Goal: Navigation & Orientation: Find specific page/section

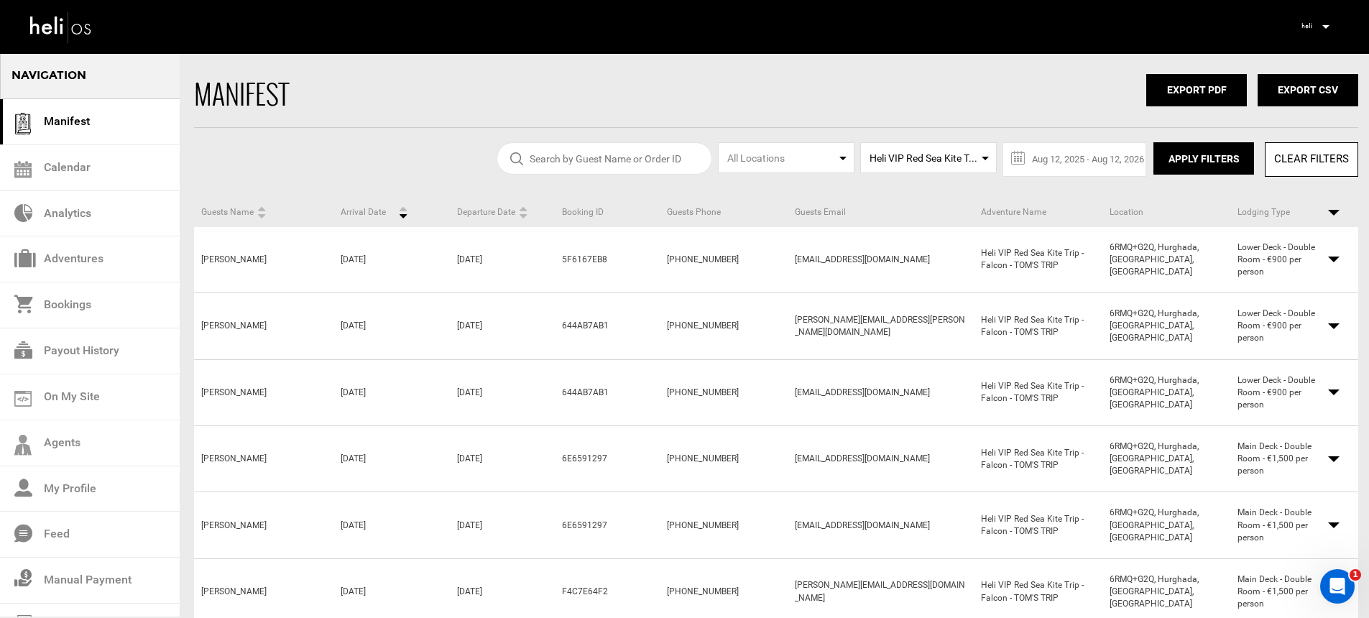
click at [1330, 26] on div "Complete Your Profile Account Settings Change Password Logout" at bounding box center [1315, 26] width 52 height 28
click at [1325, 29] on p at bounding box center [1325, 27] width 9 height 17
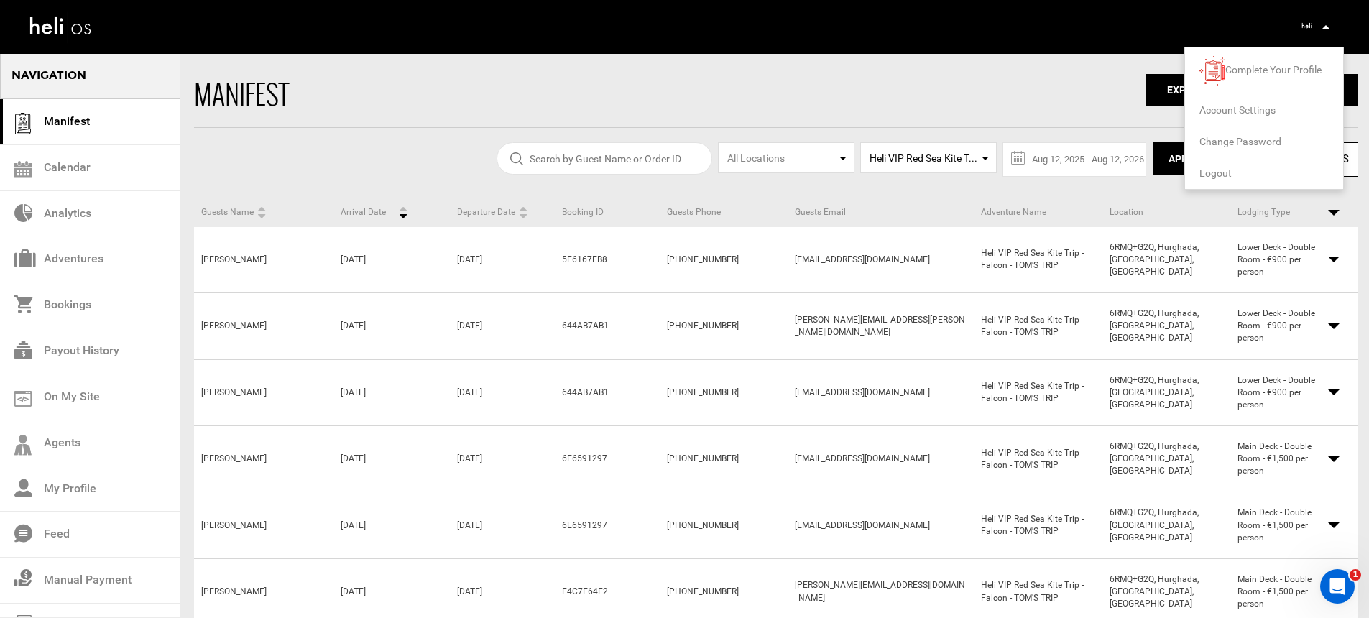
click at [1212, 172] on span "Logout" at bounding box center [1215, 172] width 32 height 11
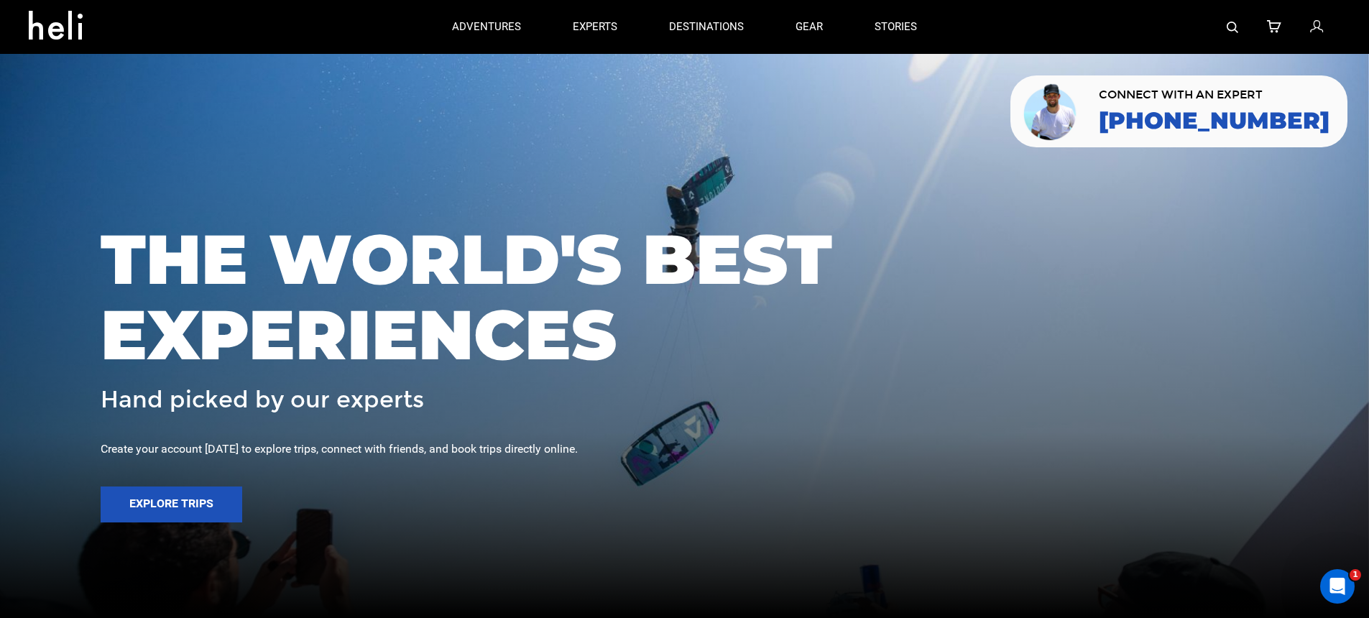
click at [1234, 24] on img at bounding box center [1232, 27] width 11 height 11
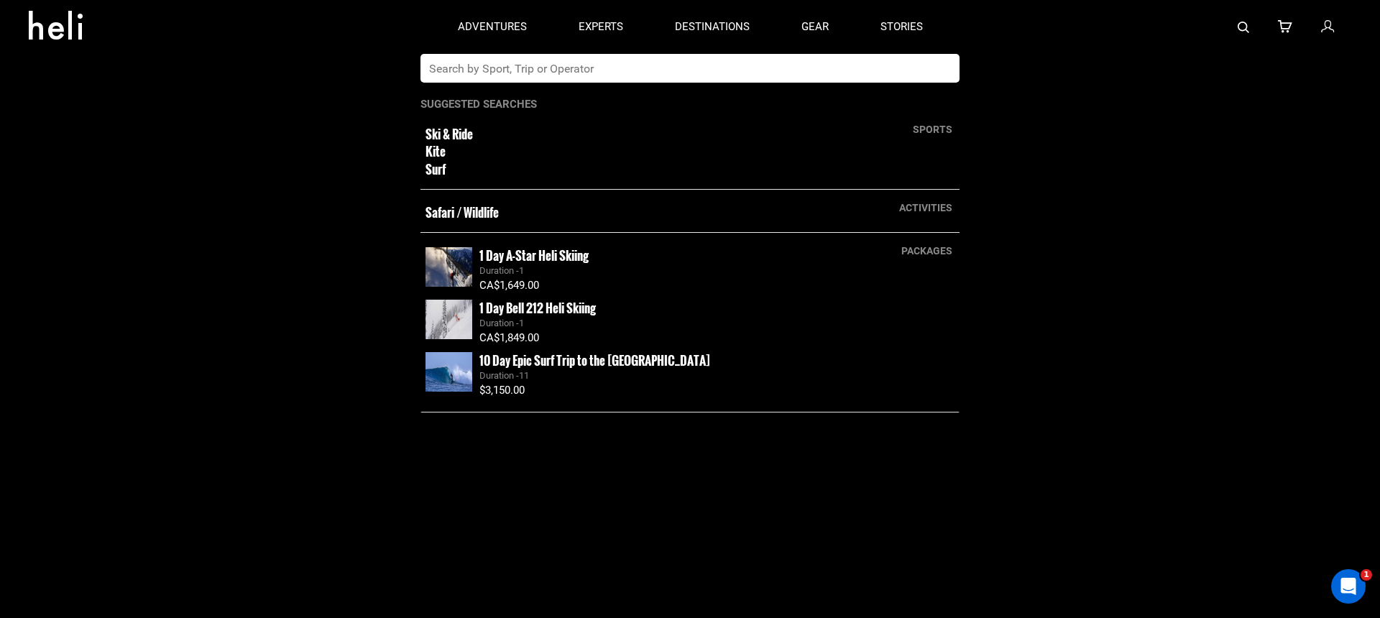
click at [748, 55] on input "text" at bounding box center [675, 68] width 510 height 29
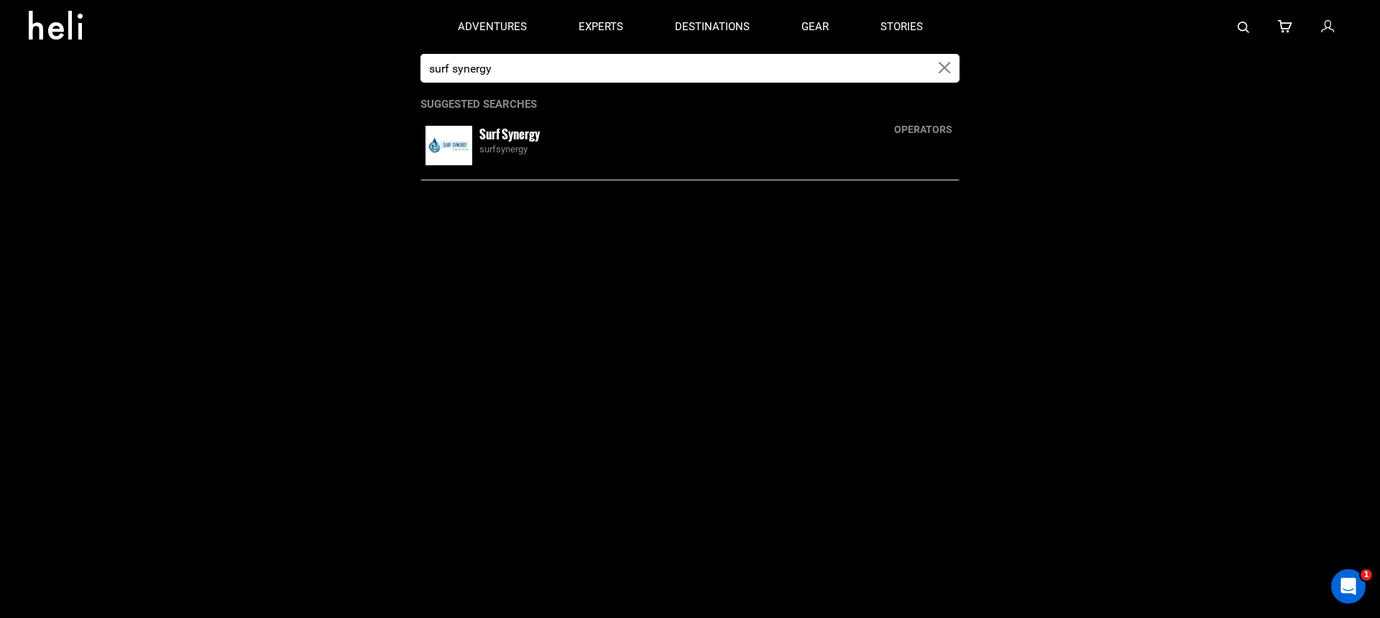
type input "surf synergy"
click at [589, 137] on div "Surf Synergy surfsynergy" at bounding box center [716, 141] width 475 height 31
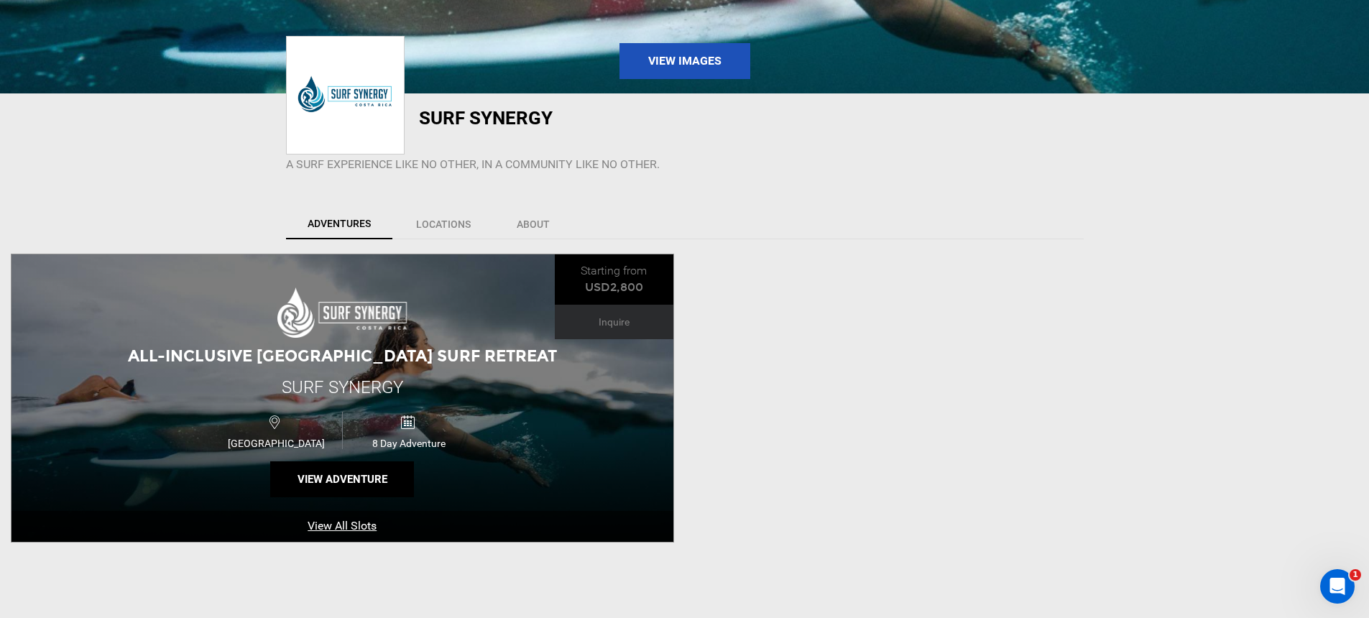
scroll to position [395, 0]
